Goal: Task Accomplishment & Management: Manage account settings

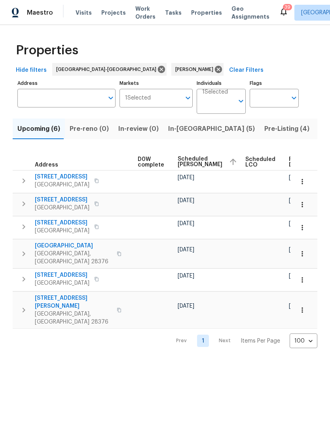
scroll to position [0, 208]
click at [319, 128] on span "Listed (13)" at bounding box center [335, 128] width 32 height 11
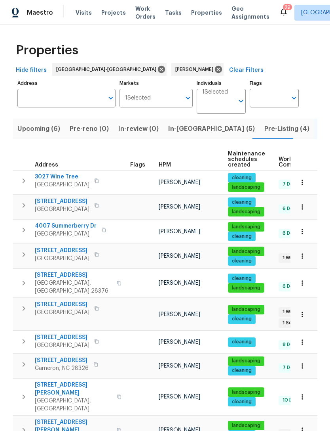
click at [81, 226] on span "4007 Summerberry Dr" at bounding box center [66, 226] width 62 height 8
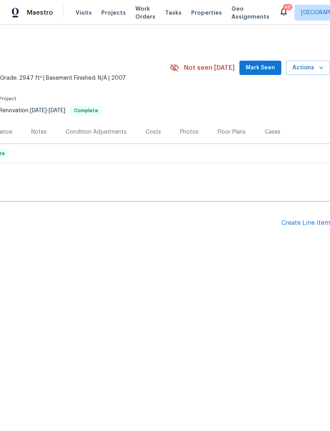
scroll to position [0, 117]
click at [308, 221] on div "Create Line Item" at bounding box center [306, 223] width 49 height 8
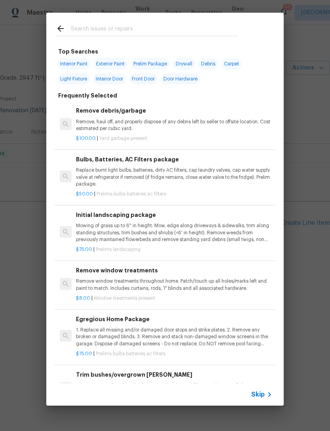
click at [78, 29] on input "text" at bounding box center [155, 30] width 168 height 12
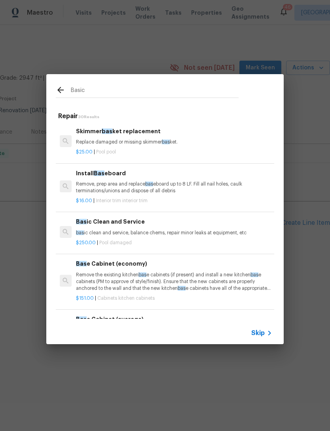
type input "Basic"
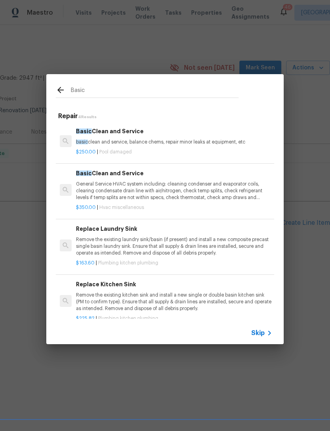
click at [145, 181] on p "General Service HVAC system including: cleaning condenser and evaporator coils,…" at bounding box center [174, 191] width 196 height 20
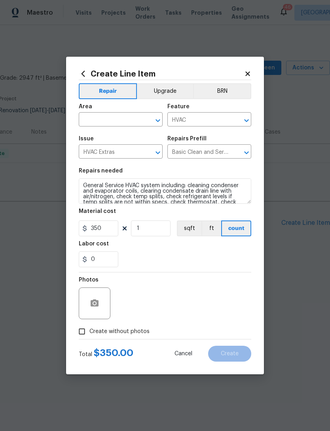
click at [101, 119] on input "text" at bounding box center [110, 120] width 62 height 12
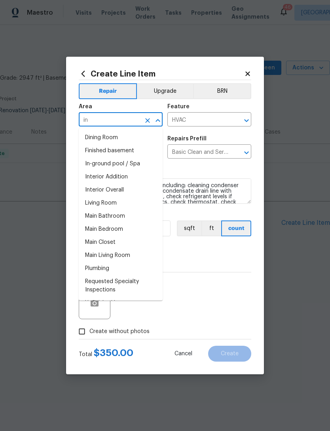
type input "i"
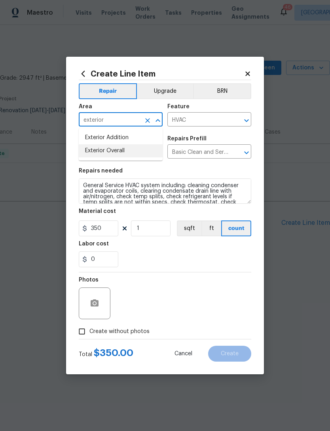
click at [134, 151] on li "Exterior Overall" at bounding box center [121, 150] width 84 height 13
type input "Exterior Overall"
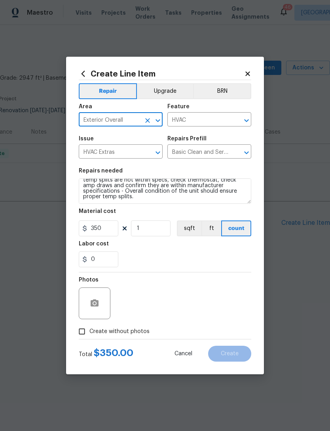
scroll to position [22, 0]
click at [139, 196] on textarea "General Service HVAC system including: cleaning condenser and evaporator coils,…" at bounding box center [165, 190] width 173 height 25
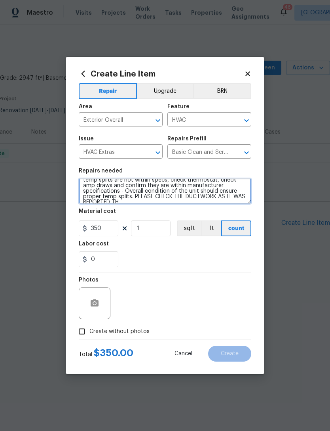
scroll to position [24, 0]
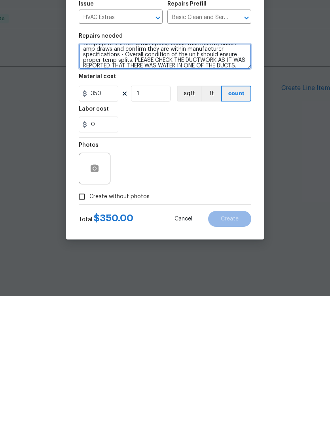
type textarea "General Service HVAC system including: cleaning condenser and evaporator coils,…"
click at [80, 324] on input "Create without photos" at bounding box center [81, 331] width 15 height 15
checkbox input "true"
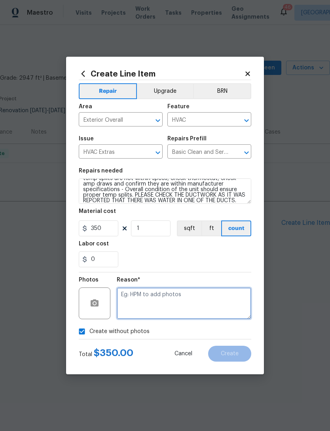
click at [164, 295] on textarea at bounding box center [184, 303] width 135 height 32
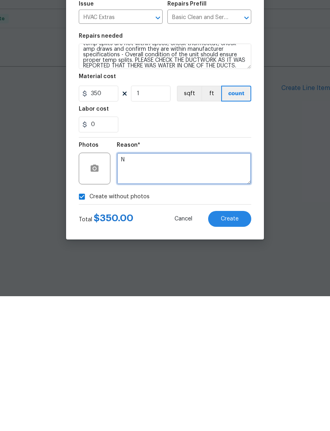
type textarea "N"
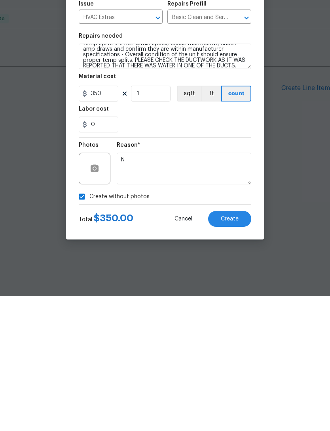
click at [240, 345] on button "Create" at bounding box center [229, 353] width 43 height 16
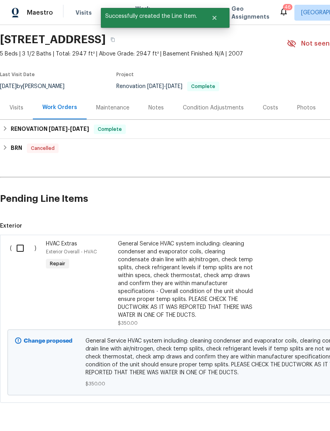
scroll to position [24, 0]
click at [19, 246] on input "checkbox" at bounding box center [23, 248] width 23 height 17
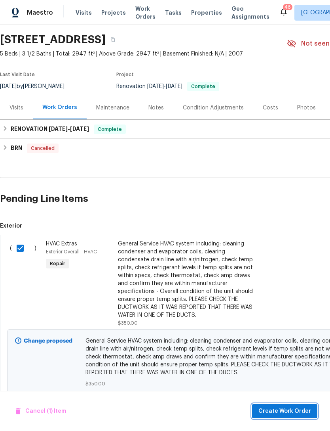
click at [287, 410] on span "Create Work Order" at bounding box center [285, 411] width 53 height 10
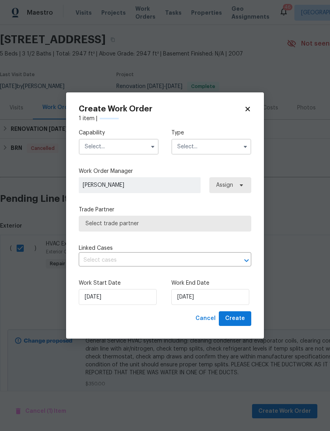
checkbox input "false"
click at [109, 143] on input "text" at bounding box center [119, 147] width 80 height 16
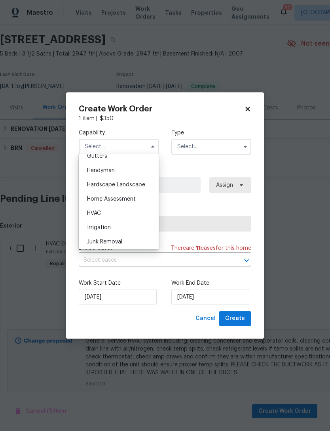
scroll to position [429, 0]
click at [124, 215] on div "HVAC" at bounding box center [119, 213] width 76 height 14
type input "HVAC"
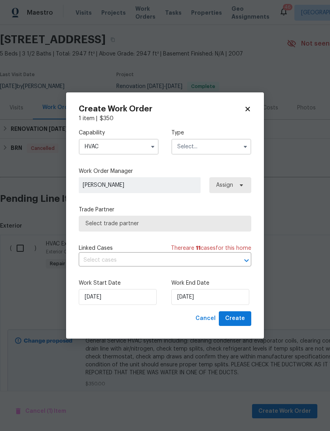
click at [206, 146] on input "text" at bounding box center [212, 147] width 80 height 16
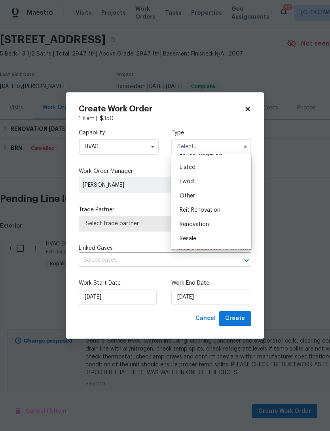
scroll to position [57, 0]
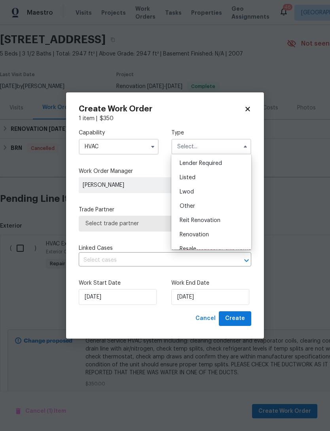
click at [193, 175] on span "Listed" at bounding box center [188, 178] width 16 height 6
type input "Listed"
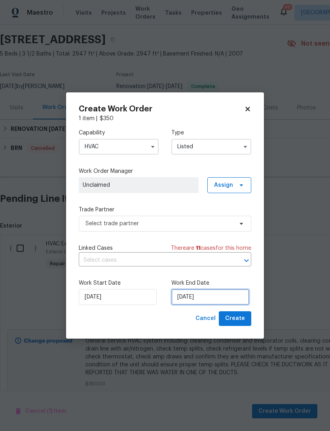
click at [196, 295] on input "10/15/2025" at bounding box center [211, 297] width 78 height 16
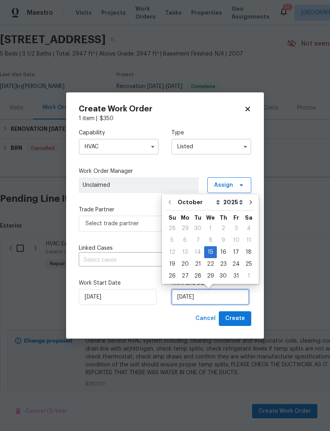
scroll to position [15, 0]
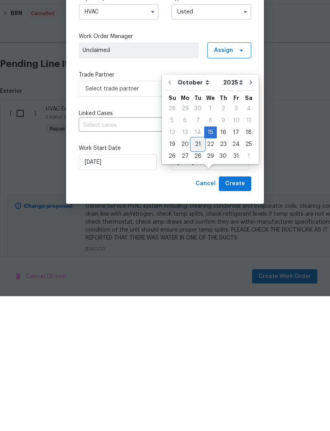
click at [197, 273] on div "21" at bounding box center [198, 278] width 13 height 11
type input "10/21/2025"
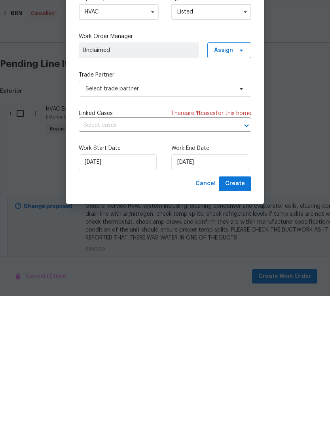
scroll to position [25, 0]
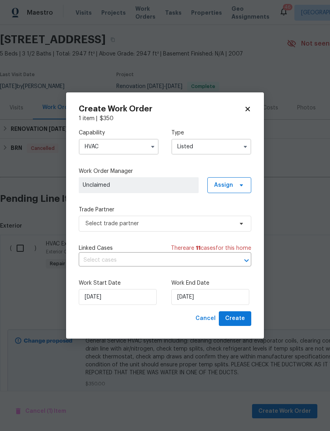
click at [147, 183] on span "Unclaimed" at bounding box center [139, 185] width 112 height 8
click at [226, 185] on span "Assign" at bounding box center [223, 185] width 19 height 8
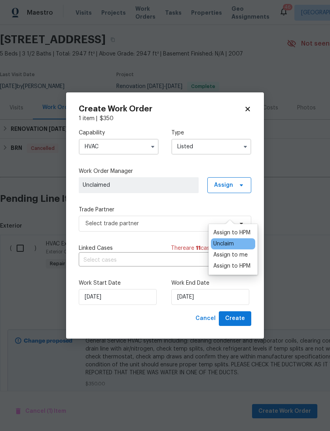
click at [228, 229] on div "Assign to HPM" at bounding box center [231, 233] width 37 height 8
click at [156, 206] on label "Trade Partner" at bounding box center [165, 210] width 173 height 8
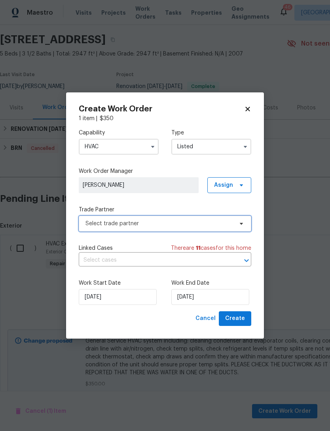
click at [163, 223] on span "Select trade partner" at bounding box center [160, 223] width 148 height 8
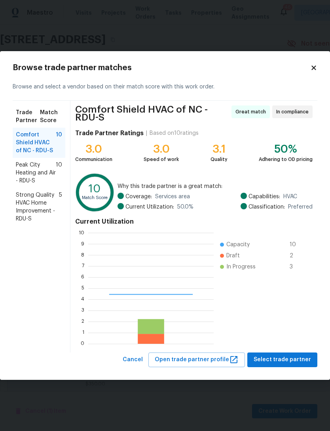
scroll to position [111, 126]
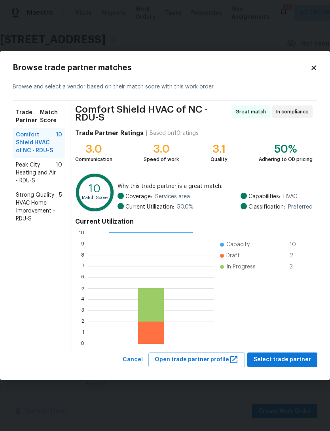
click at [38, 172] on span "Peak City Heating and Air - RDU-S" at bounding box center [36, 173] width 40 height 24
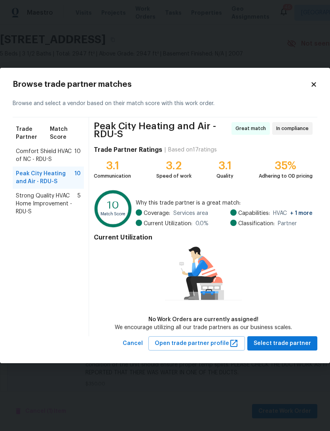
click at [47, 145] on div "Comfort Shield HVAC of NC - RDU-S 10" at bounding box center [48, 155] width 71 height 22
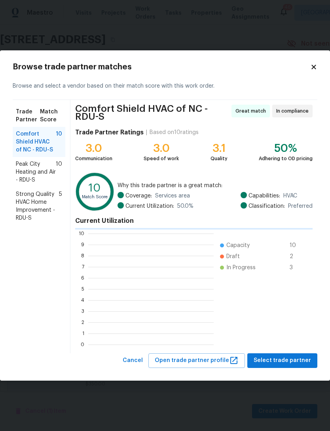
scroll to position [1, 1]
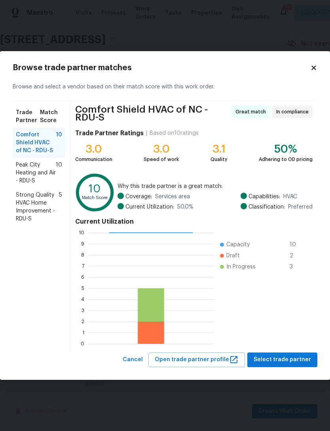
click at [33, 171] on span "Peak City Heating and Air - RDU-S" at bounding box center [36, 173] width 40 height 24
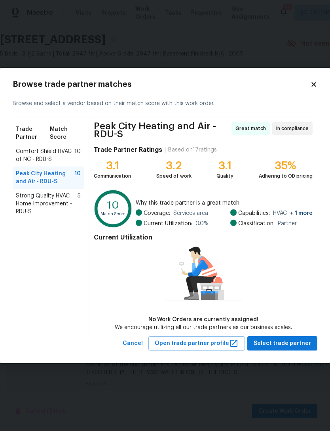
click at [34, 152] on span "Comfort Shield HVAC of NC - RDU-S" at bounding box center [45, 155] width 59 height 16
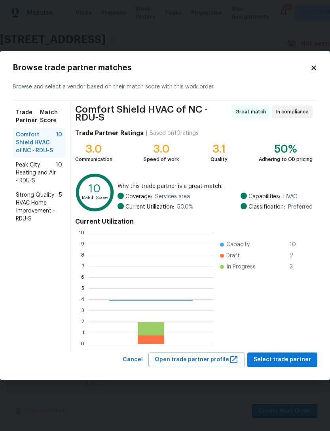
scroll to position [111, 126]
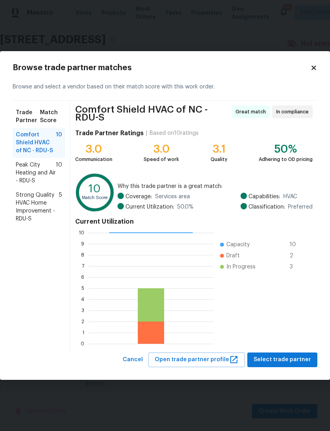
click at [32, 170] on span "Peak City Heating and Air - RDU-S" at bounding box center [36, 173] width 40 height 24
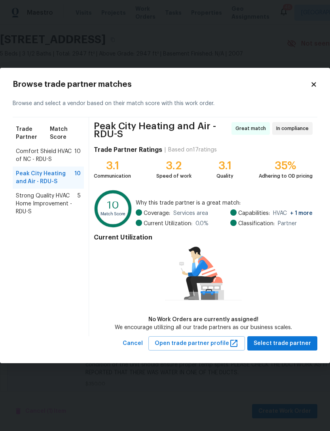
click at [50, 153] on span "Comfort Shield HVAC of NC - RDU-S" at bounding box center [45, 155] width 59 height 16
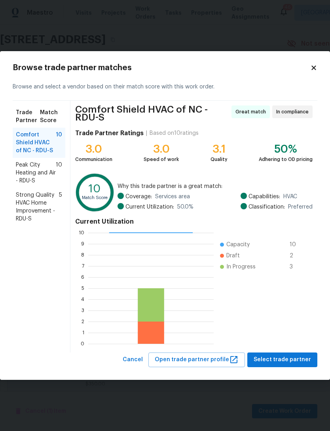
click at [37, 172] on span "Peak City Heating and Air - RDU-S" at bounding box center [36, 173] width 40 height 24
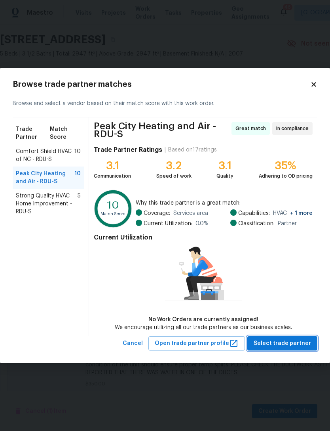
click at [300, 341] on span "Select trade partner" at bounding box center [282, 343] width 57 height 10
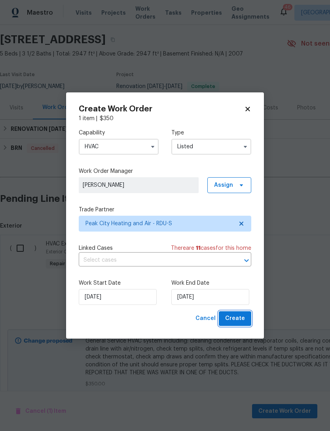
click at [236, 319] on span "Create" at bounding box center [235, 318] width 20 height 10
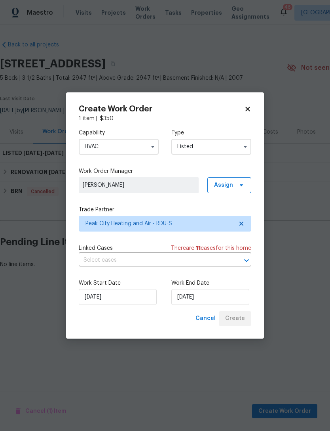
scroll to position [0, 0]
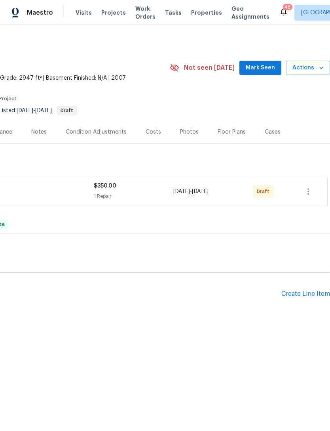
scroll to position [0, 117]
click at [311, 192] on icon "button" at bounding box center [309, 192] width 10 height 10
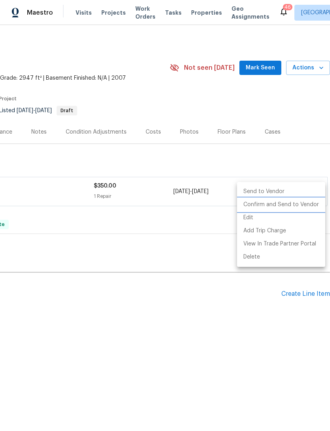
click at [288, 205] on li "Confirm and Send to Vendor" at bounding box center [281, 204] width 88 height 13
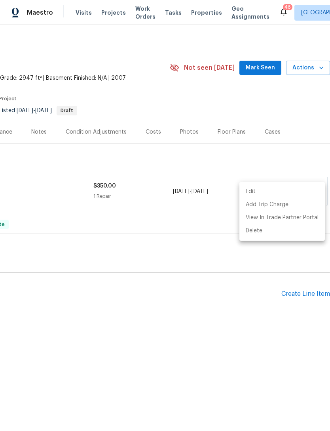
click at [259, 69] on div at bounding box center [165, 215] width 330 height 431
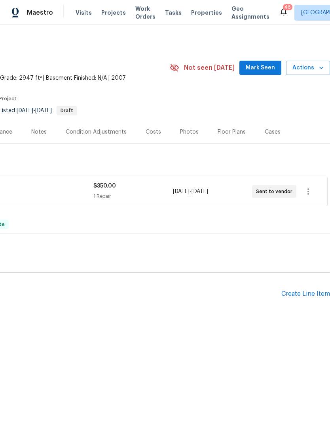
click at [263, 68] on span "Mark Seen" at bounding box center [260, 68] width 29 height 10
click at [309, 193] on icon "button" at bounding box center [309, 192] width 10 height 10
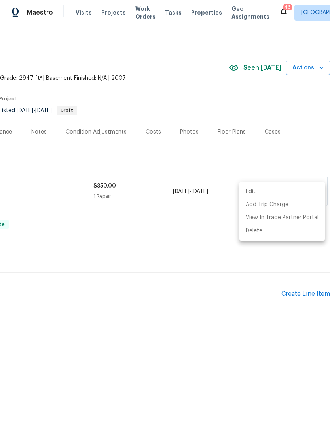
click at [242, 273] on div at bounding box center [165, 215] width 330 height 431
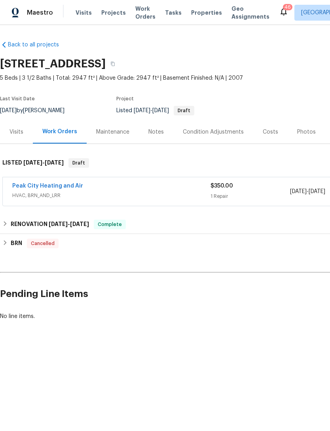
scroll to position [0, 0]
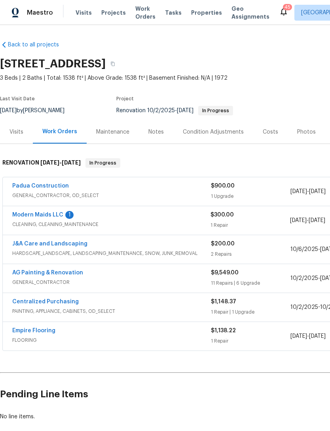
click at [61, 216] on link "Modern Maids LLC" at bounding box center [37, 215] width 51 height 6
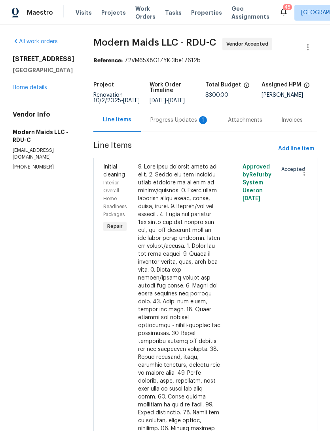
click at [182, 124] on div "Progress Updates 1" at bounding box center [180, 120] width 59 height 8
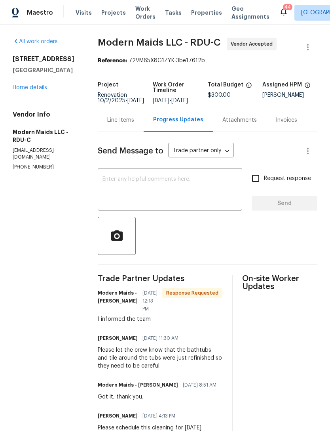
click at [172, 190] on textarea at bounding box center [170, 190] width 135 height 28
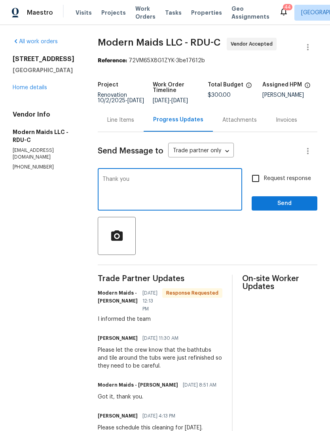
type textarea "Thank you"
click at [284, 208] on span "Send" at bounding box center [284, 203] width 53 height 10
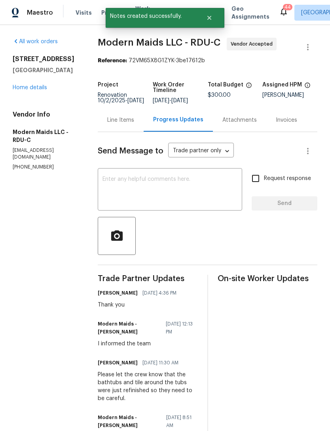
click at [32, 88] on link "Home details" at bounding box center [30, 88] width 34 height 6
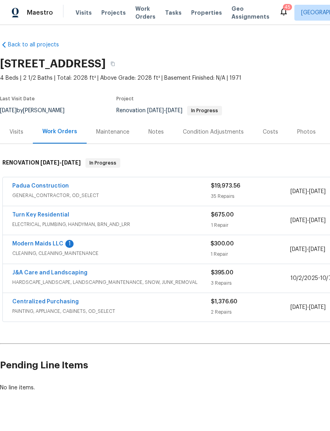
click at [56, 244] on link "Modern Maids LLC" at bounding box center [37, 244] width 51 height 6
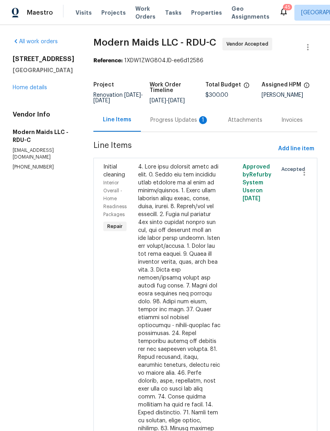
click at [177, 122] on div "Progress Updates 1" at bounding box center [180, 120] width 59 height 8
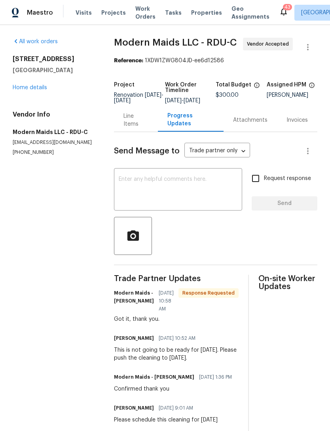
click at [32, 85] on link "Home details" at bounding box center [30, 88] width 34 height 6
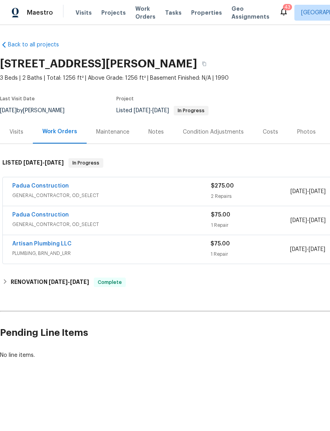
click at [50, 185] on link "Padua Construction" at bounding box center [40, 186] width 57 height 6
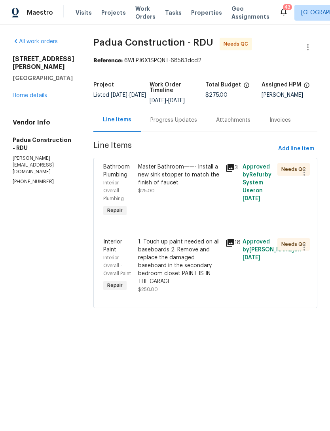
click at [187, 173] on div "Master Bathroom——- Install a new sink stopper to match the finish of faucet." at bounding box center [179, 175] width 82 height 24
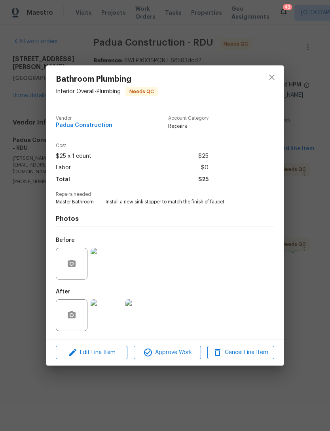
click at [105, 324] on img at bounding box center [107, 315] width 32 height 32
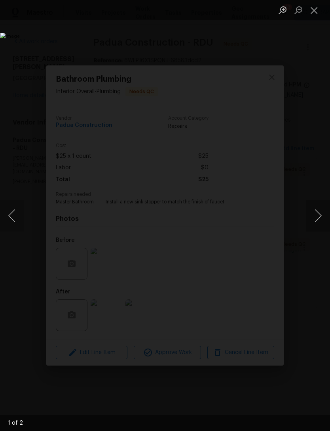
click at [326, 214] on button "Next image" at bounding box center [319, 216] width 24 height 32
click at [318, 212] on button "Next image" at bounding box center [319, 216] width 24 height 32
click at [314, 10] on button "Close lightbox" at bounding box center [315, 10] width 16 height 14
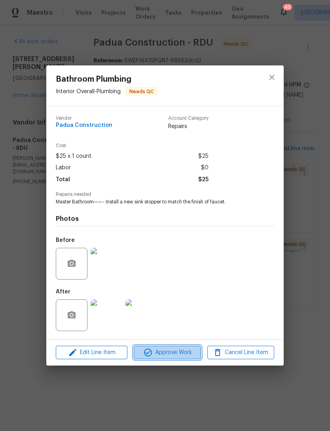
click at [174, 354] on span "Approve Work" at bounding box center [167, 352] width 62 height 10
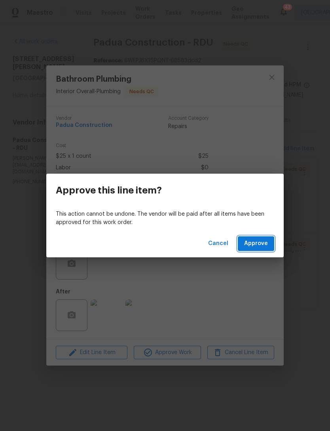
click at [257, 240] on span "Approve" at bounding box center [256, 243] width 24 height 10
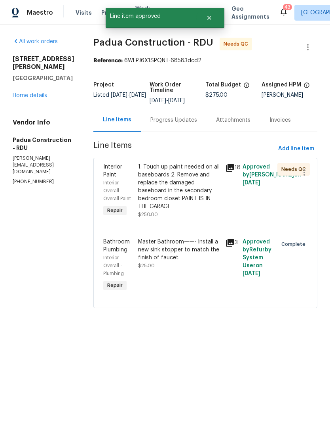
click at [173, 183] on div "1. Touch up paint needed on all baseboards 2. Remove and replace the damaged ba…" at bounding box center [179, 187] width 82 height 48
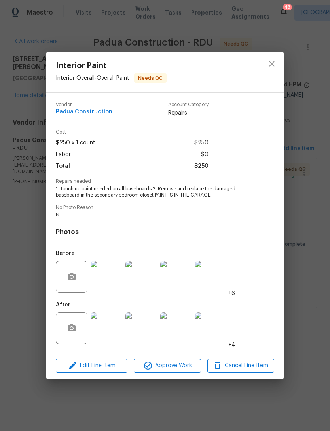
click at [110, 329] on img at bounding box center [107, 328] width 32 height 32
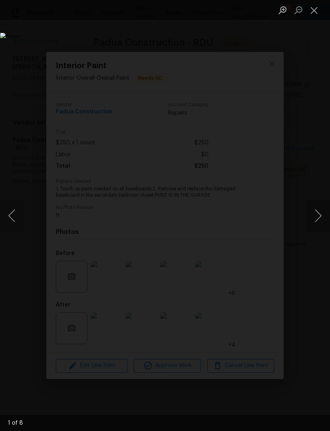
click at [326, 213] on button "Next image" at bounding box center [319, 216] width 24 height 32
click at [326, 210] on button "Next image" at bounding box center [319, 216] width 24 height 32
click at [15, 208] on button "Previous image" at bounding box center [12, 216] width 24 height 32
click at [325, 213] on button "Next image" at bounding box center [319, 216] width 24 height 32
click at [322, 215] on button "Next image" at bounding box center [319, 216] width 24 height 32
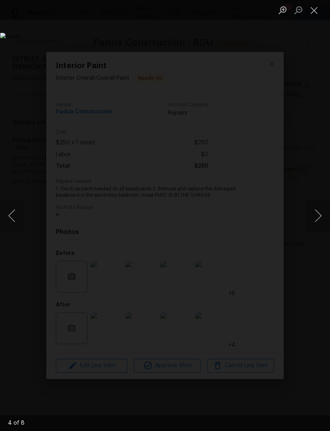
click at [322, 215] on button "Next image" at bounding box center [319, 216] width 24 height 32
click at [320, 213] on button "Next image" at bounding box center [319, 216] width 24 height 32
click at [321, 211] on button "Next image" at bounding box center [319, 216] width 24 height 32
click at [321, 212] on button "Next image" at bounding box center [319, 216] width 24 height 32
click at [322, 213] on button "Next image" at bounding box center [319, 216] width 24 height 32
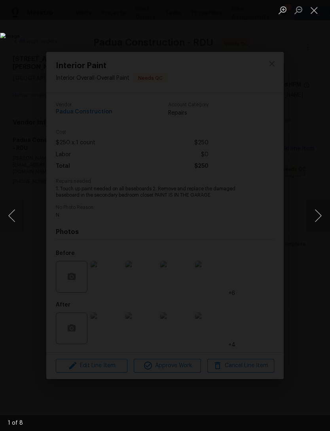
click at [315, 10] on button "Close lightbox" at bounding box center [315, 10] width 16 height 14
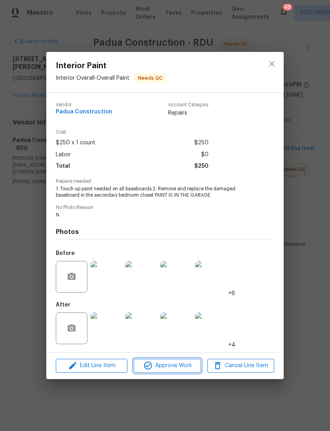
click at [172, 366] on span "Approve Work" at bounding box center [167, 365] width 62 height 10
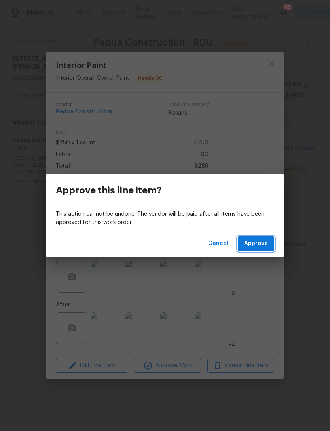
click at [263, 246] on span "Approve" at bounding box center [256, 243] width 24 height 10
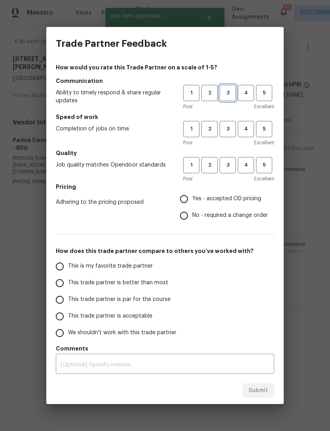
click at [229, 90] on span "3" at bounding box center [228, 92] width 15 height 9
click at [225, 126] on span "3" at bounding box center [228, 128] width 15 height 9
click at [227, 166] on span "3" at bounding box center [228, 164] width 15 height 9
click at [187, 196] on input "Yes - accepted OD pricing" at bounding box center [184, 199] width 17 height 17
radio input "true"
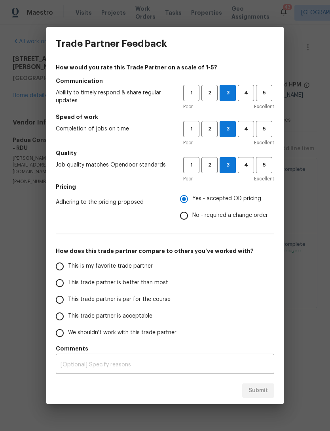
click at [62, 318] on input "This trade partner is acceptable" at bounding box center [59, 316] width 17 height 17
click at [259, 395] on button "Submit" at bounding box center [258, 390] width 32 height 15
radio input "true"
radio input "false"
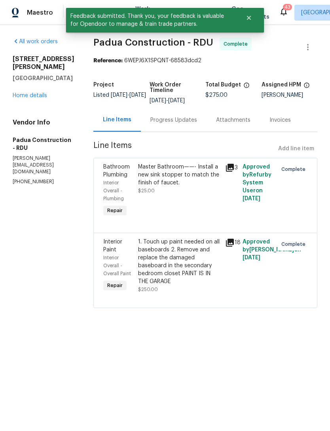
click at [29, 98] on link "Home details" at bounding box center [30, 96] width 34 height 6
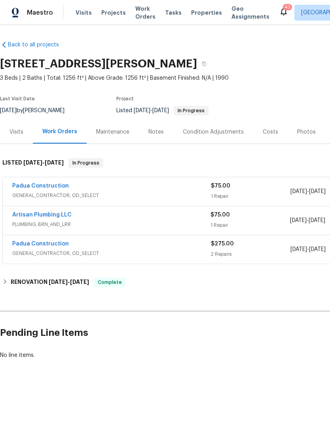
click at [104, 189] on div "Padua Construction" at bounding box center [111, 187] width 199 height 10
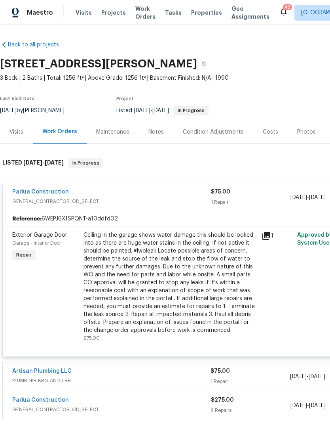
click at [65, 189] on div "Padua Construction" at bounding box center [111, 193] width 199 height 10
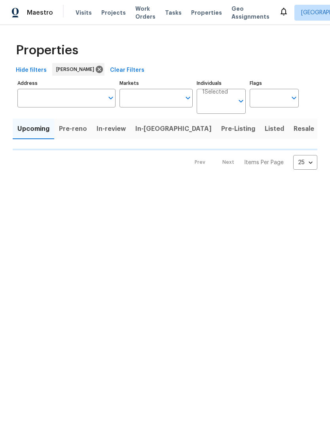
type input "100"
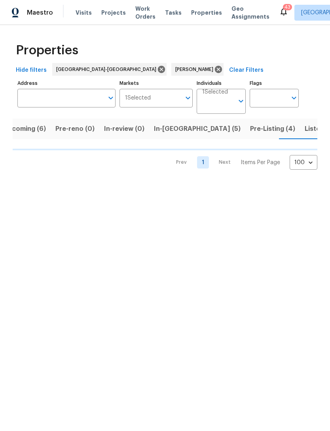
scroll to position [0, 15]
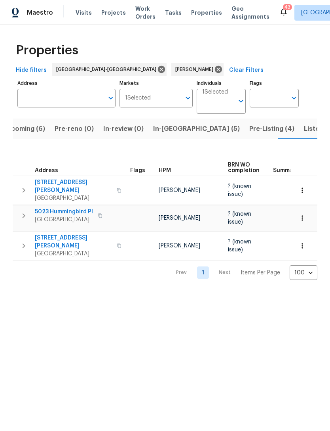
click at [250, 129] on span "Pre-Listing (4)" at bounding box center [272, 128] width 45 height 11
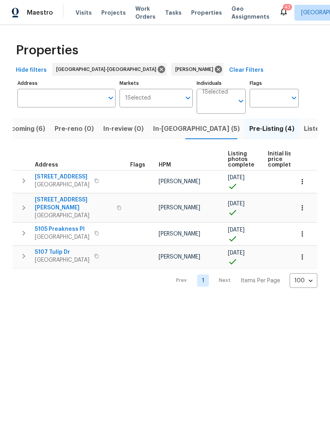
click at [36, 129] on span "Upcoming (6)" at bounding box center [23, 128] width 43 height 11
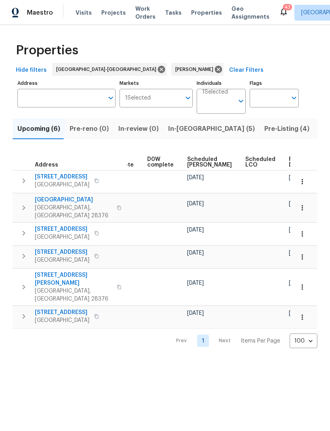
scroll to position [0, 198]
click at [194, 162] on span "Scheduled COE" at bounding box center [210, 161] width 45 height 11
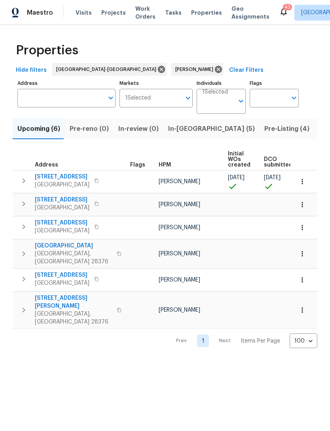
click at [179, 129] on span "In-reno (5)" at bounding box center [211, 128] width 87 height 11
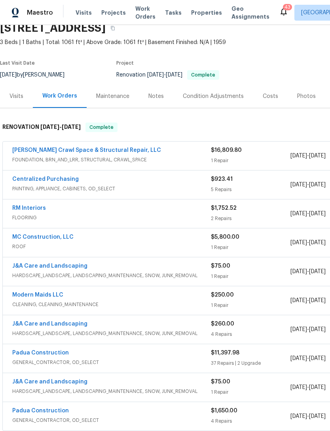
scroll to position [36, 0]
click at [120, 151] on link "[PERSON_NAME] Crawl Space & Structural Repair, LLC" at bounding box center [86, 150] width 149 height 6
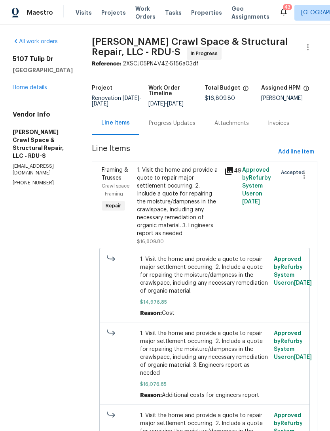
click at [189, 127] on div "Progress Updates" at bounding box center [172, 123] width 47 height 8
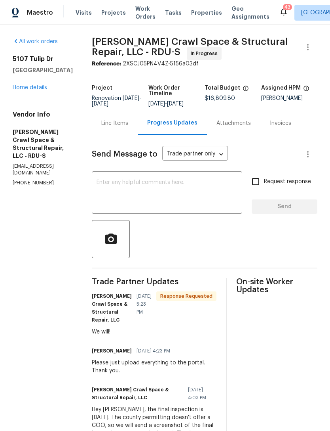
click at [29, 89] on link "Home details" at bounding box center [30, 88] width 34 height 6
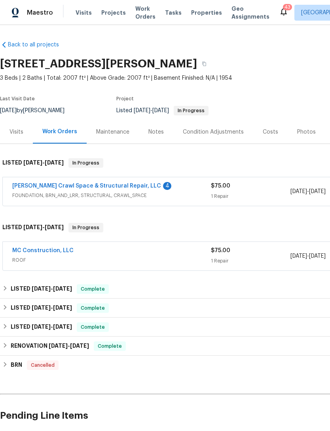
click at [126, 186] on link "[PERSON_NAME] Crawl Space & Structural Repair, LLC" at bounding box center [86, 186] width 149 height 6
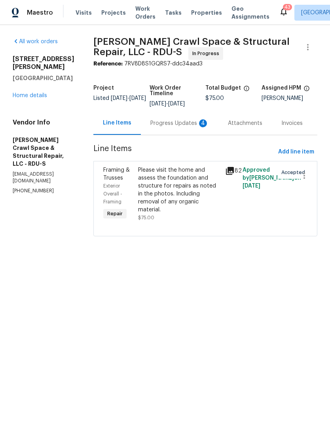
click at [190, 127] on div "Progress Updates 4" at bounding box center [180, 123] width 59 height 8
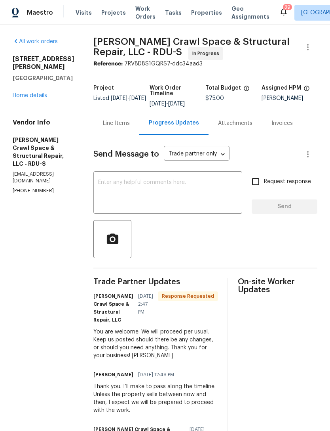
click at [27, 93] on link "Home details" at bounding box center [30, 96] width 34 height 6
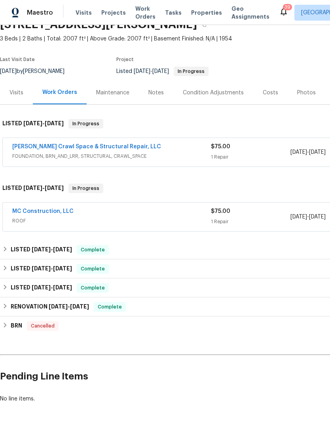
scroll to position [39, 0]
click at [58, 211] on link "MC Construction, LLC" at bounding box center [42, 211] width 61 height 6
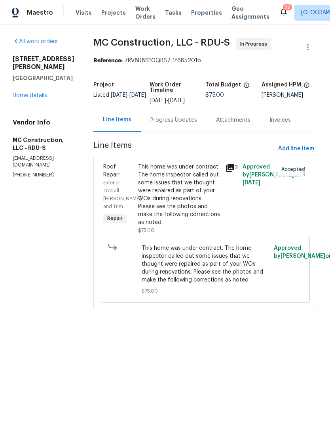
click at [182, 119] on div "Progress Updates" at bounding box center [174, 120] width 47 height 8
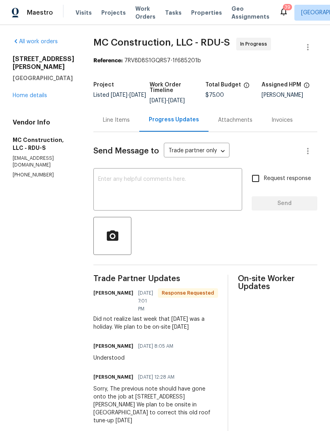
click at [171, 186] on textarea at bounding box center [167, 190] width 139 height 28
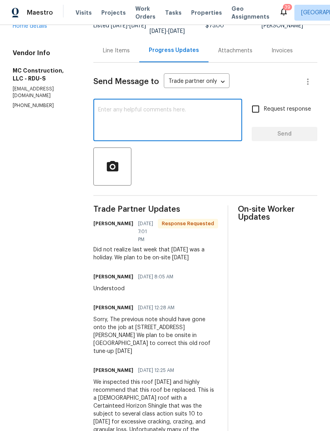
scroll to position [72, 0]
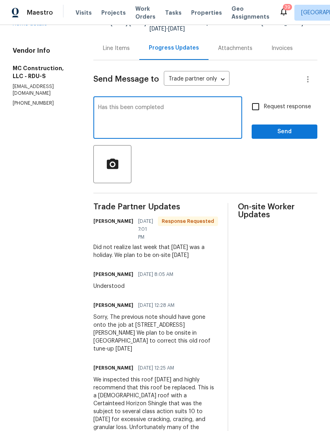
type textarea "Has this been completed"
click at [278, 129] on span "Send" at bounding box center [284, 132] width 53 height 10
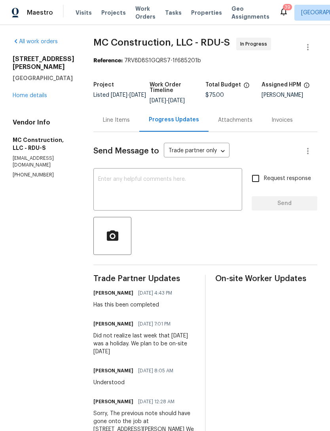
click at [28, 95] on link "Home details" at bounding box center [30, 96] width 34 height 6
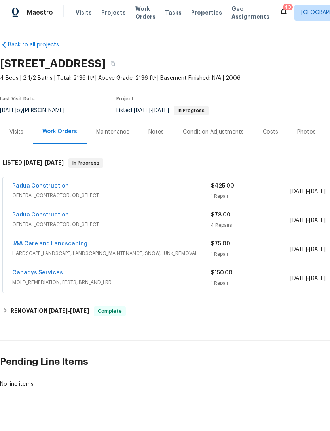
click at [51, 183] on link "Padua Construction" at bounding box center [40, 186] width 57 height 6
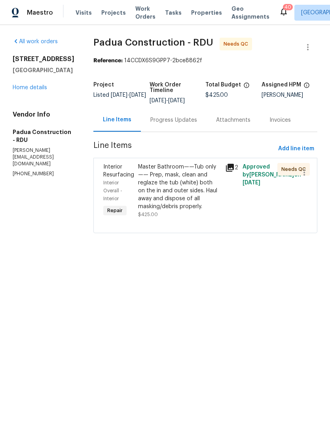
click at [174, 194] on div "Master Bathroom——Tub only —— Prep, mask, clean and reglaze the tub (white) both…" at bounding box center [179, 187] width 82 height 48
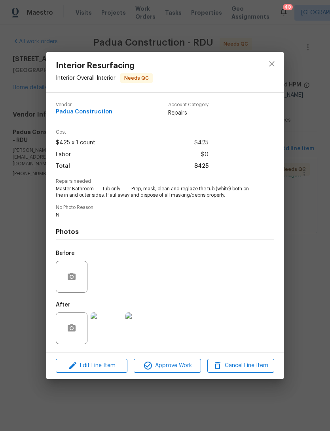
click at [111, 330] on img at bounding box center [107, 328] width 32 height 32
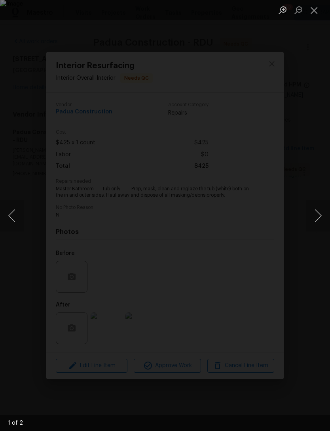
click at [319, 211] on button "Next image" at bounding box center [319, 216] width 24 height 32
click at [322, 211] on button "Next image" at bounding box center [319, 216] width 24 height 32
click at [313, 9] on button "Close lightbox" at bounding box center [315, 10] width 16 height 14
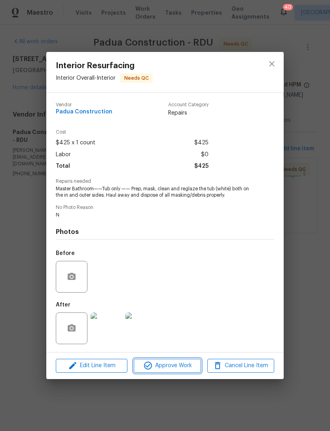
click at [179, 364] on span "Approve Work" at bounding box center [167, 365] width 62 height 10
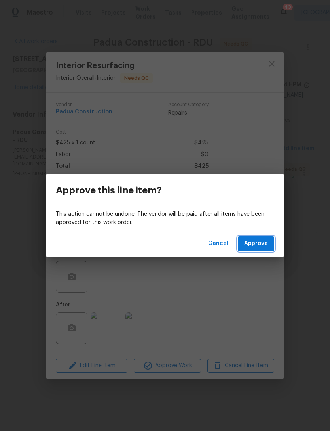
click at [257, 243] on span "Approve" at bounding box center [256, 243] width 24 height 10
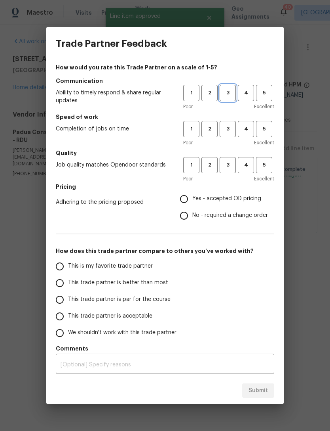
click at [230, 88] on span "3" at bounding box center [228, 92] width 15 height 9
click at [228, 127] on span "3" at bounding box center [228, 128] width 15 height 9
click at [227, 167] on span "3" at bounding box center [228, 164] width 15 height 9
click at [188, 197] on input "Yes - accepted OD pricing" at bounding box center [184, 199] width 17 height 17
radio input "true"
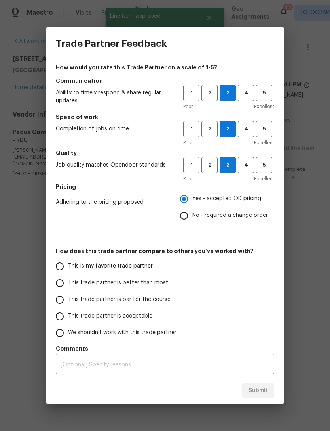
click at [63, 318] on input "This trade partner is acceptable" at bounding box center [59, 316] width 17 height 17
click at [262, 392] on span "Submit" at bounding box center [258, 390] width 19 height 10
radio input "true"
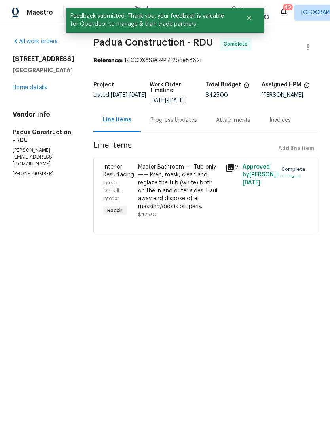
click at [33, 90] on link "Home details" at bounding box center [30, 88] width 34 height 6
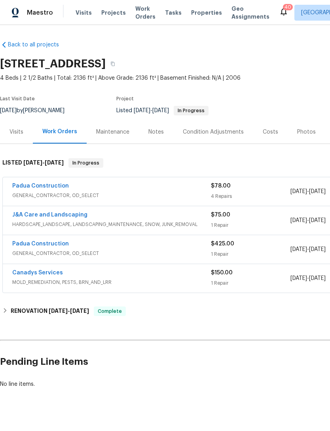
click at [57, 185] on link "Padua Construction" at bounding box center [40, 186] width 57 height 6
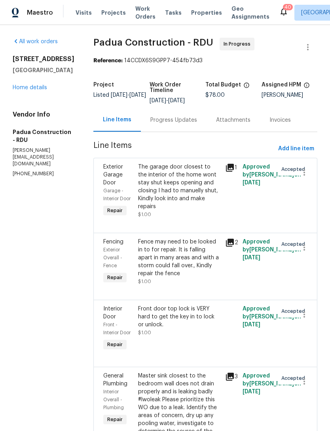
click at [36, 90] on link "Home details" at bounding box center [30, 88] width 34 height 6
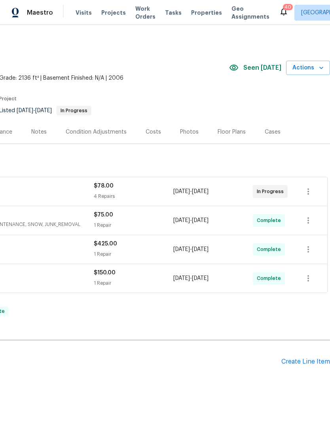
scroll to position [0, 117]
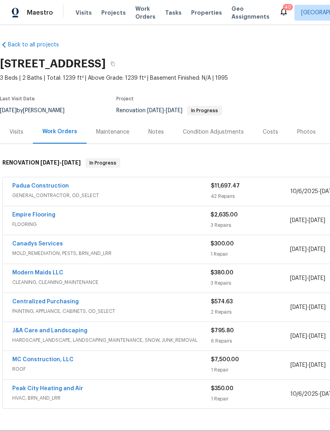
click at [49, 243] on link "Canadys Services" at bounding box center [37, 244] width 51 height 6
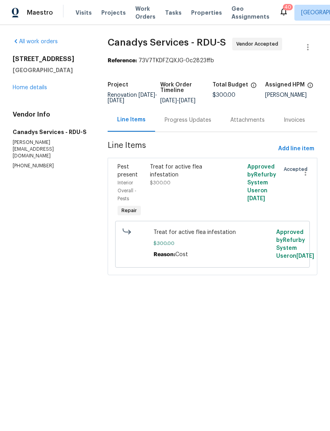
click at [29, 85] on link "Home details" at bounding box center [30, 88] width 34 height 6
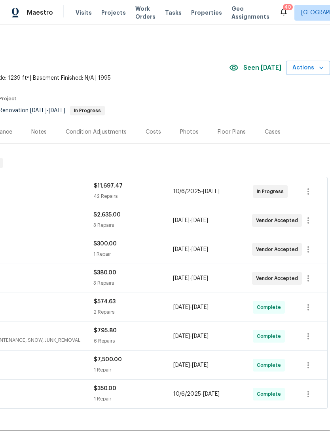
scroll to position [0, 117]
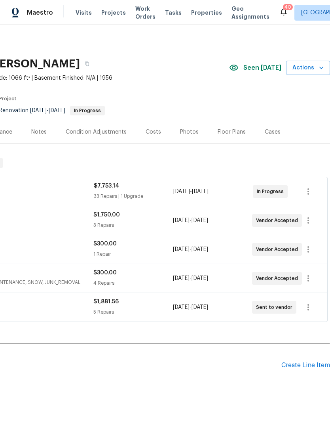
scroll to position [0, 117]
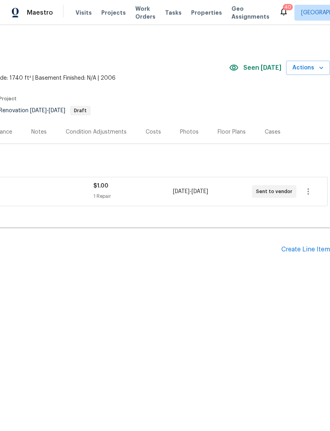
scroll to position [0, 117]
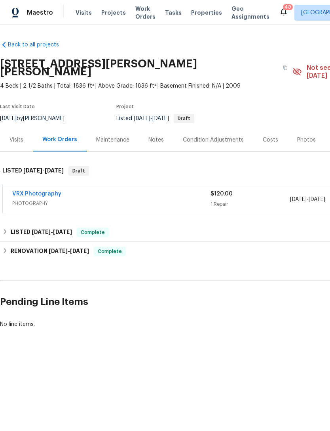
click at [159, 136] on div "Notes" at bounding box center [156, 140] width 15 height 8
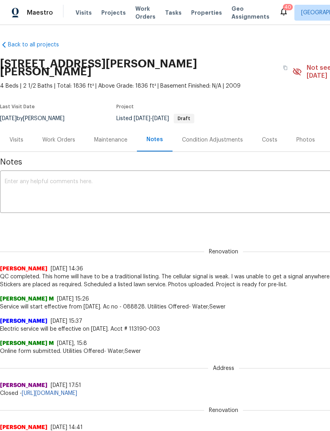
click at [153, 135] on div "Notes" at bounding box center [155, 139] width 17 height 8
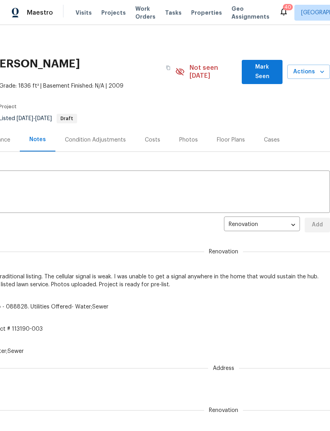
scroll to position [0, 117]
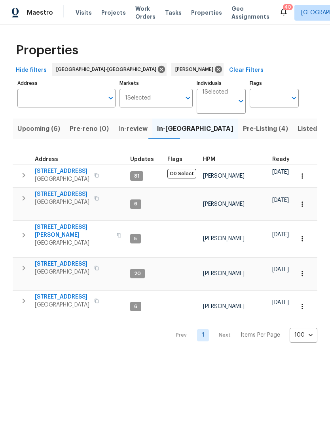
click at [163, 129] on span "In-reno" at bounding box center [195, 128] width 76 height 11
click at [35, 130] on span "Upcoming (6)" at bounding box center [38, 128] width 43 height 11
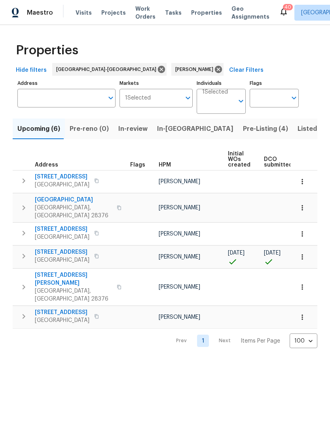
click at [168, 130] on span "In-reno" at bounding box center [195, 128] width 76 height 11
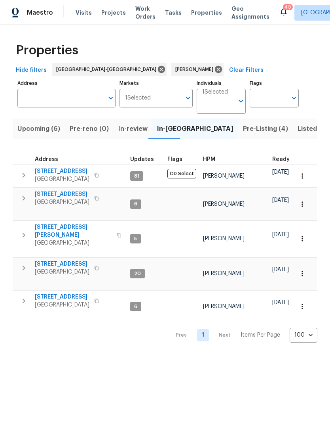
click at [49, 133] on span "Upcoming (6)" at bounding box center [38, 128] width 43 height 11
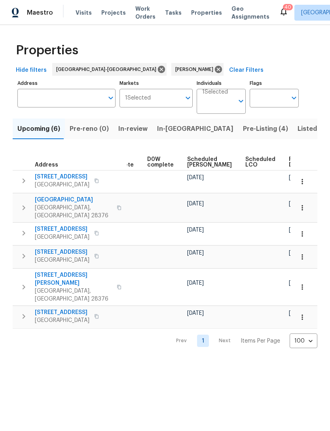
scroll to position [0, 198]
click at [196, 161] on span "Scheduled COE" at bounding box center [210, 161] width 45 height 11
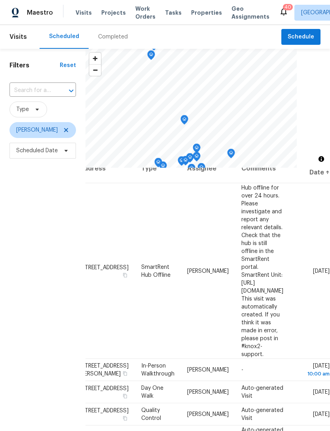
scroll to position [14, 72]
click at [32, 334] on div "Filters Reset ​ Type Preston Sexton Scheduled Date" at bounding box center [43, 280] width 86 height 463
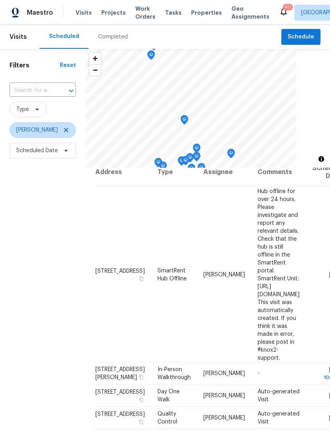
scroll to position [10, 0]
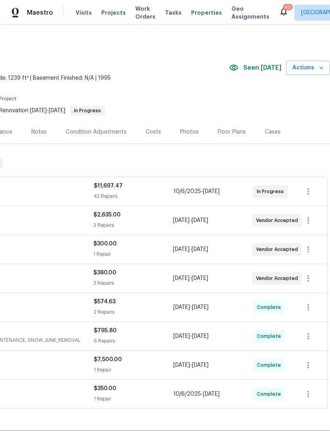
scroll to position [0, 117]
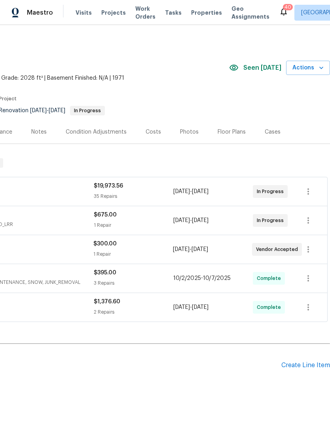
scroll to position [0, 117]
